Goal: Information Seeking & Learning: Learn about a topic

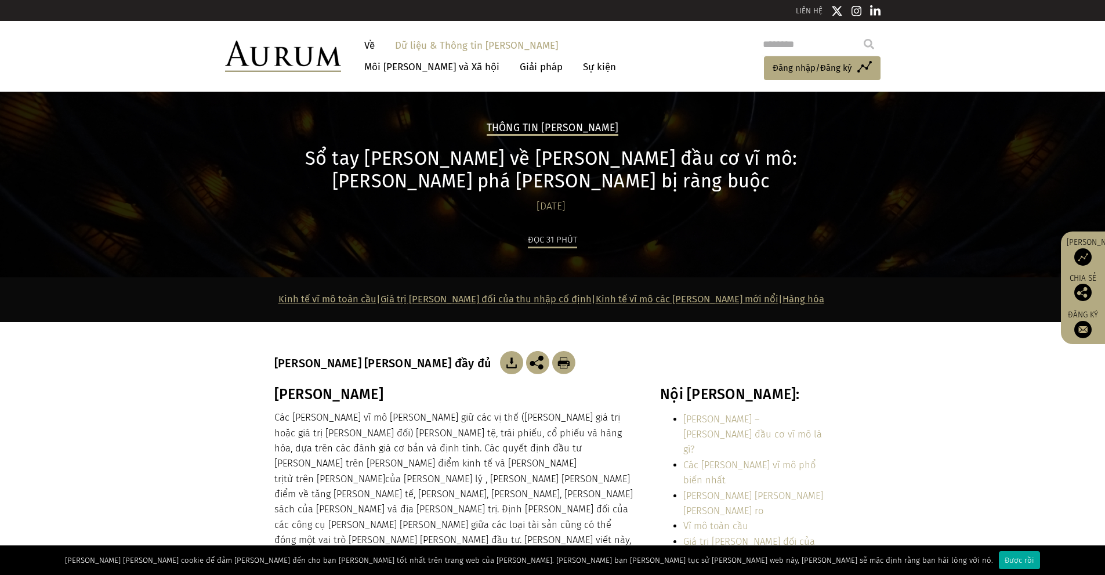
click at [959, 390] on section "[PERSON_NAME] Các [PERSON_NAME] vĩ mô [PERSON_NAME] giữ các vị thế ([PERSON_NAM…" at bounding box center [552, 553] width 1105 height 334
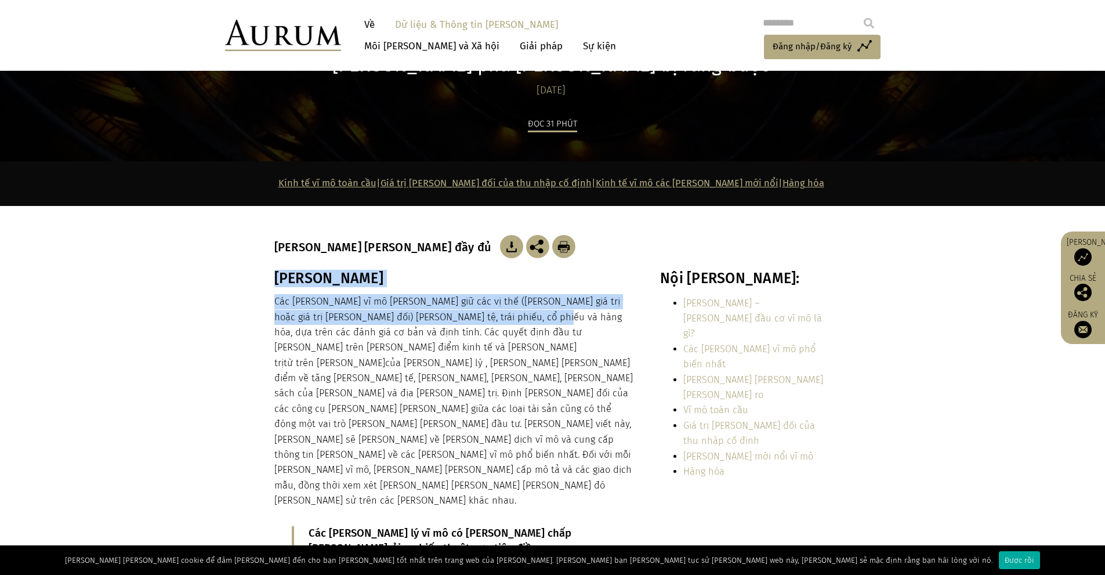
drag, startPoint x: 267, startPoint y: 305, endPoint x: 523, endPoint y: 324, distance: 256.5
click at [523, 324] on div "[PERSON_NAME] Các [PERSON_NAME] vĩ mô [PERSON_NAME] giữ các vị thế ([PERSON_NAM…" at bounding box center [553, 437] width 580 height 334
click at [523, 324] on p "Các [PERSON_NAME] vĩ mô [PERSON_NAME] giữ các vị thế ([PERSON_NAME] giá trị hoặ…" at bounding box center [454, 401] width 361 height 214
drag, startPoint x: 259, startPoint y: 313, endPoint x: 432, endPoint y: 320, distance: 173.0
click at [427, 322] on section "[PERSON_NAME] Các [PERSON_NAME] vĩ mô [PERSON_NAME] giữ các vị thế ([PERSON_NAM…" at bounding box center [552, 437] width 1105 height 334
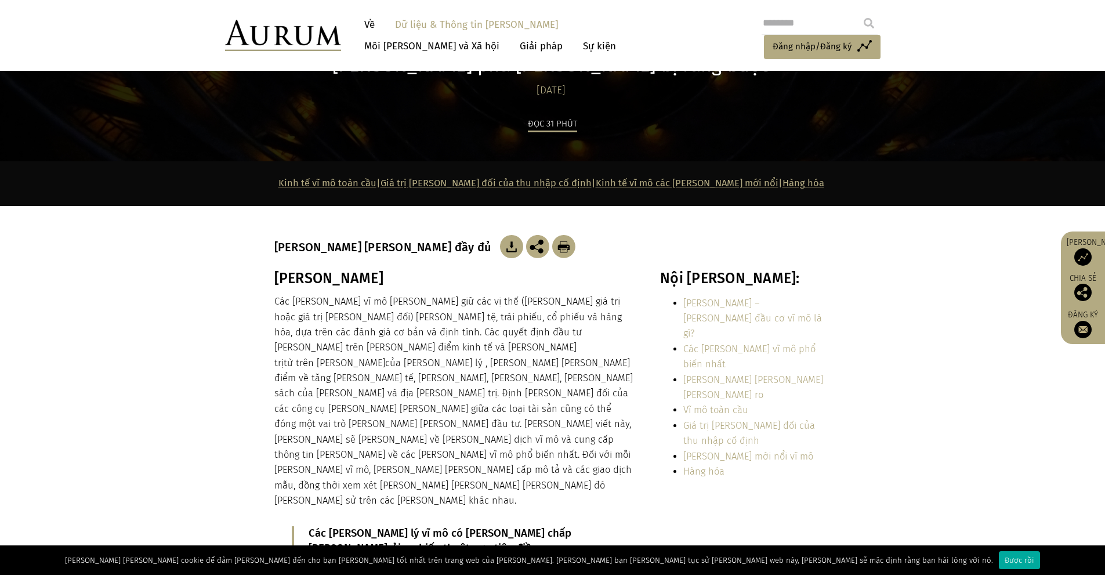
click at [433, 320] on font "Các [PERSON_NAME] vĩ mô [PERSON_NAME] giữ các vị thế ([PERSON_NAME] giá trị hoặ…" at bounding box center [447, 332] width 347 height 73
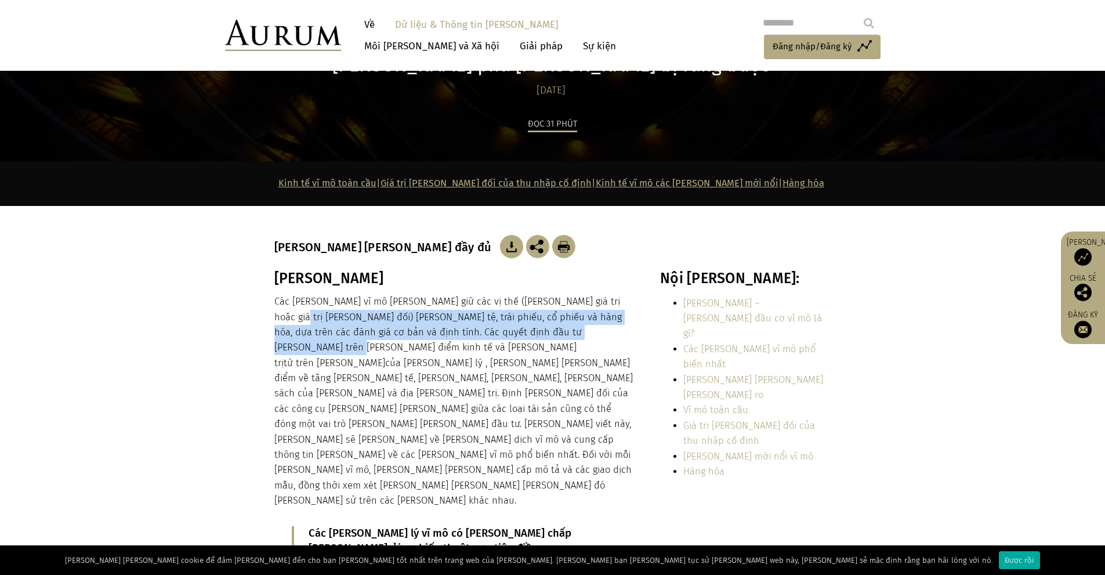
drag, startPoint x: 274, startPoint y: 317, endPoint x: 614, endPoint y: 335, distance: 340.9
click at [614, 335] on p "Các [PERSON_NAME] vĩ mô [PERSON_NAME] giữ các vị thế ([PERSON_NAME] giá trị hoặ…" at bounding box center [454, 401] width 361 height 214
drag, startPoint x: 614, startPoint y: 335, endPoint x: 396, endPoint y: 331, distance: 218.1
click at [613, 335] on p "Các [PERSON_NAME] vĩ mô [PERSON_NAME] giữ các vị thế ([PERSON_NAME] giá trị hoặ…" at bounding box center [454, 401] width 361 height 214
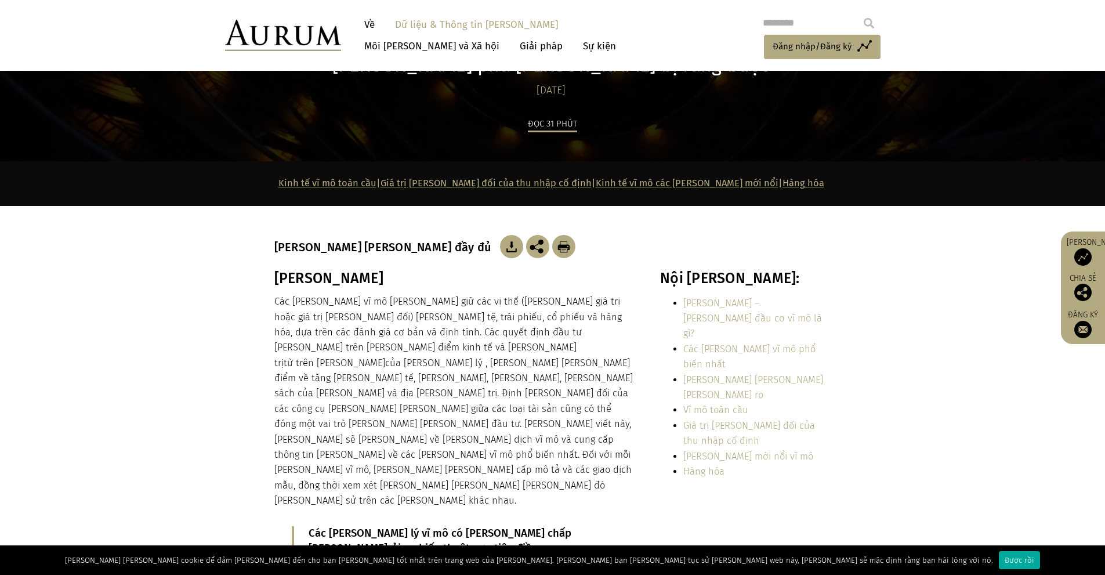
click at [311, 341] on p "Các [PERSON_NAME] vĩ mô [PERSON_NAME] giữ các vị thế ([PERSON_NAME] giá trị hoặ…" at bounding box center [454, 401] width 361 height 214
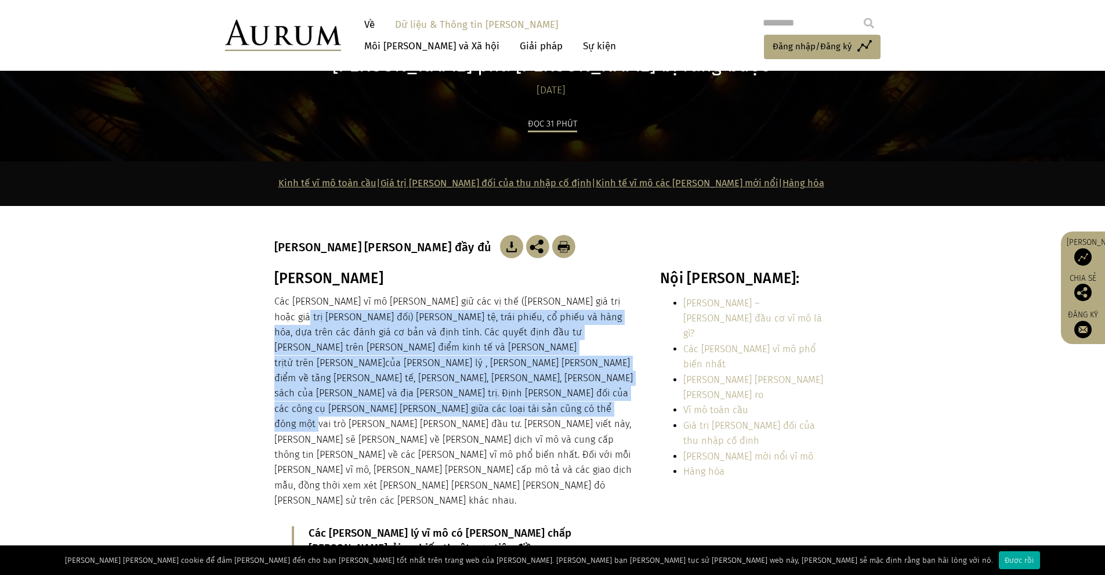
drag, startPoint x: 276, startPoint y: 314, endPoint x: 447, endPoint y: 397, distance: 189.9
click at [448, 395] on p "Các [PERSON_NAME] vĩ mô [PERSON_NAME] giữ các vị thế ([PERSON_NAME] giá trị hoặ…" at bounding box center [454, 401] width 361 height 214
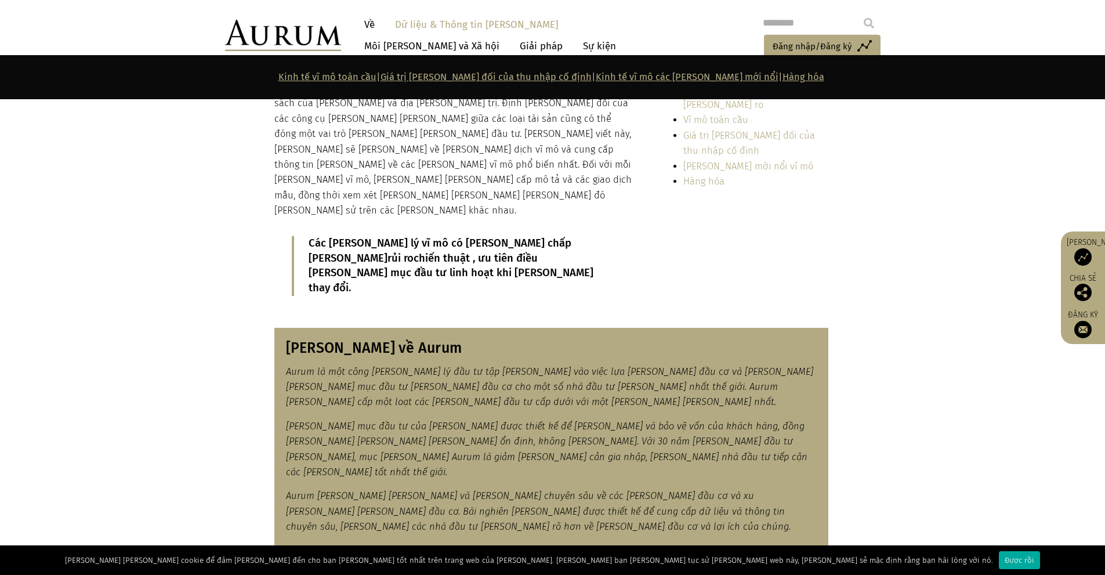
click at [936, 359] on section "[PERSON_NAME] về Aurum Aurum là một công [PERSON_NAME] lý đầu tư tập [PERSON_NA…" at bounding box center [552, 436] width 1105 height 247
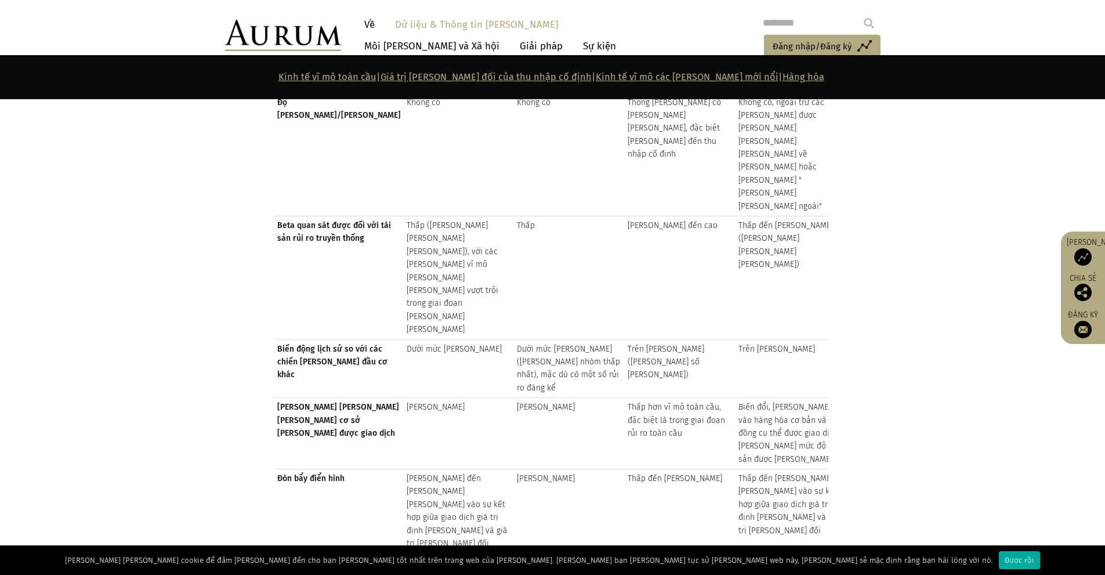
scroll to position [2320, 0]
